Goal: Navigation & Orientation: Find specific page/section

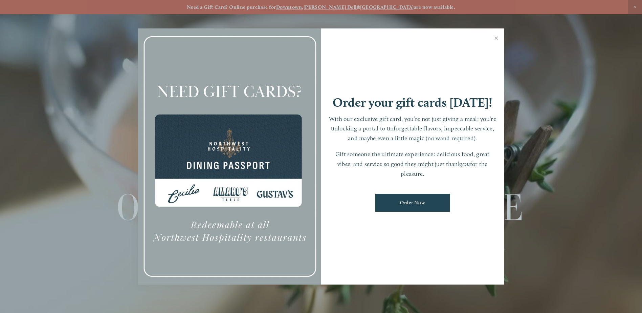
scroll to position [14, 0]
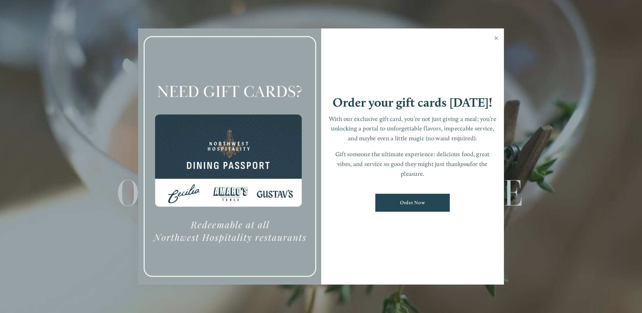
click at [499, 40] on link "Close" at bounding box center [496, 38] width 13 height 19
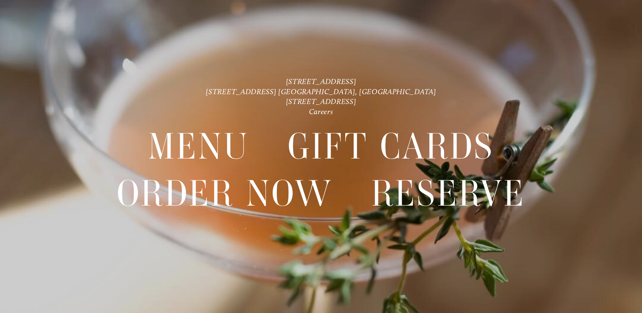
click at [498, 38] on header "Menu Order Now Visit Gallery 0" at bounding box center [320, 20] width 603 height 74
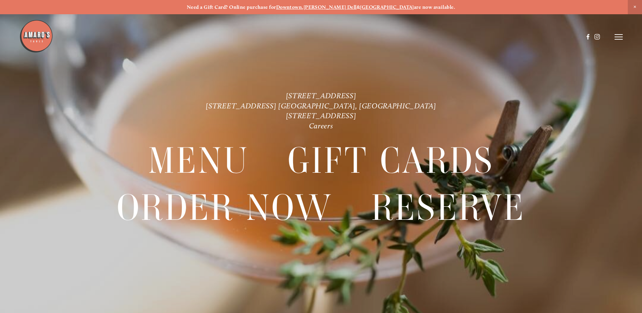
click at [619, 34] on icon at bounding box center [619, 37] width 8 height 6
click at [543, 36] on span "Gallery" at bounding box center [547, 37] width 17 height 6
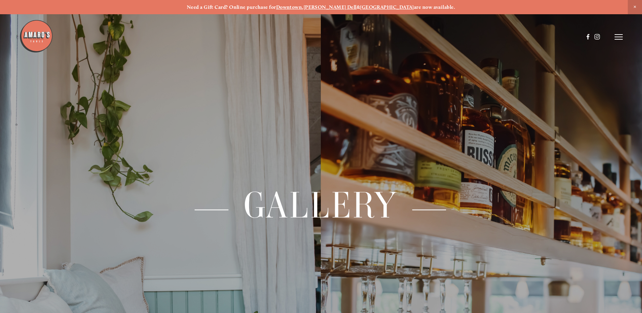
click at [636, 10] on span "Close Announcement" at bounding box center [635, 7] width 14 height 14
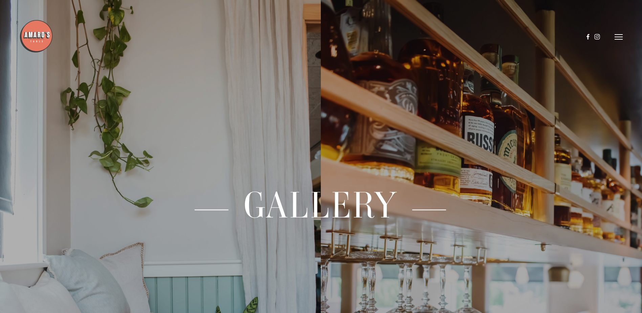
click at [615, 32] on header "Menu Order Now Visit Gallery 0" at bounding box center [320, 37] width 603 height 74
click at [619, 38] on icon at bounding box center [619, 37] width 8 height 6
click at [474, 37] on span "Menu" at bounding box center [477, 37] width 14 height 6
